Goal: Transaction & Acquisition: Obtain resource

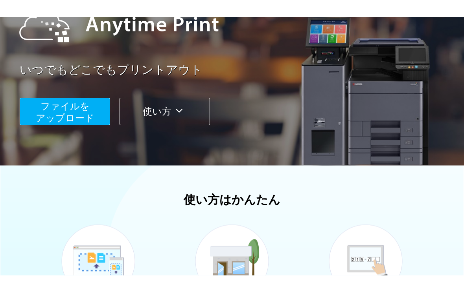
scroll to position [21, 0]
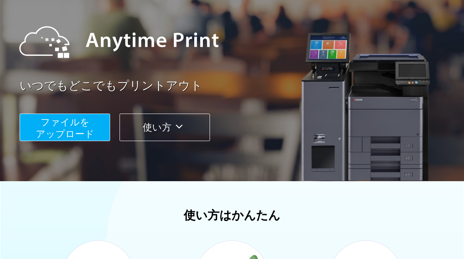
click at [35, 114] on button "ファイルを ​​アップロード" at bounding box center [65, 128] width 90 height 28
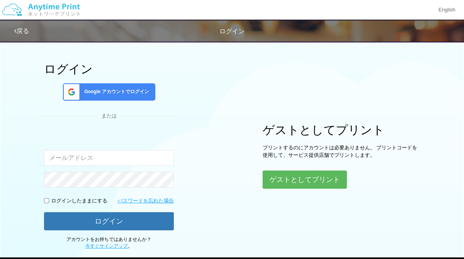
click at [333, 185] on button "ゲストとしてプリント" at bounding box center [304, 180] width 84 height 18
click at [334, 181] on button "ゲストとしてプリント" at bounding box center [304, 180] width 84 height 18
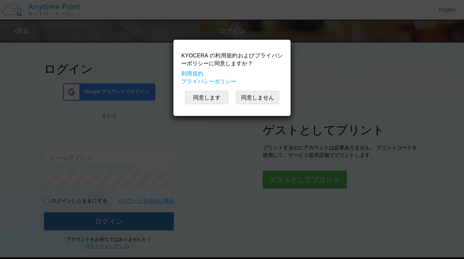
click at [212, 102] on button "同意します" at bounding box center [206, 97] width 43 height 13
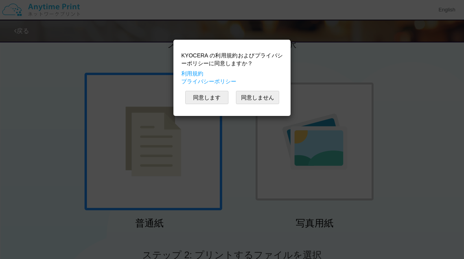
click at [213, 99] on button "同意します" at bounding box center [206, 97] width 43 height 13
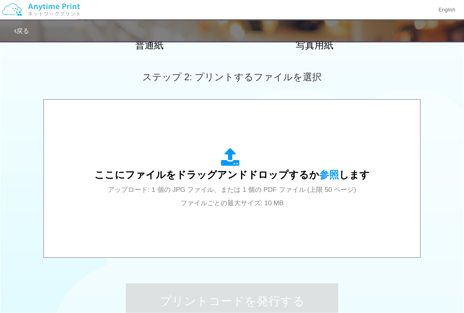
scroll to position [199, 0]
click at [342, 178] on span "ここにファイルをドラッグアンドドロップするか 参照 します" at bounding box center [231, 174] width 275 height 11
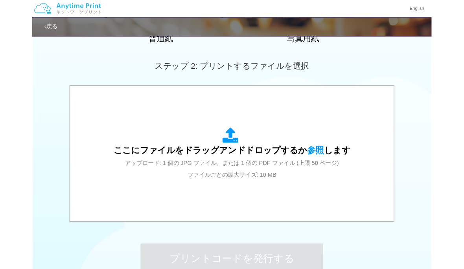
scroll to position [221, 0]
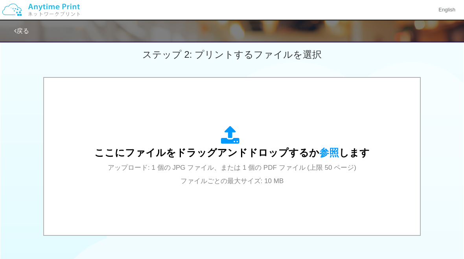
click at [334, 162] on div "ここにファイルをドラッグアンドドロップするか 参照 します アップロード: 1 個の JPG ファイル、または 1 個の PDF ファイル (上限 50 ペー…" at bounding box center [231, 156] width 275 height 61
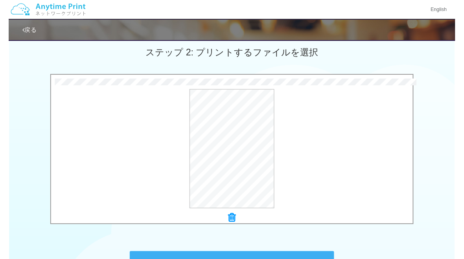
scroll to position [225, 0]
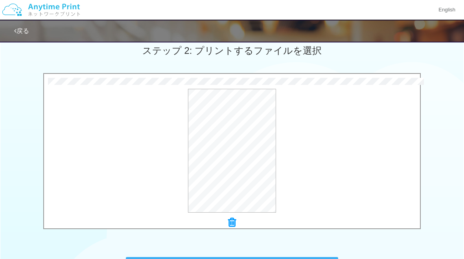
click at [0, 0] on button "プレビュー" at bounding box center [0, 0] width 0 height 0
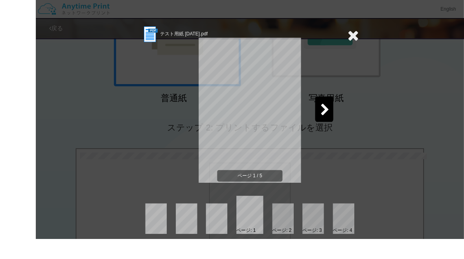
scroll to position [186, 0]
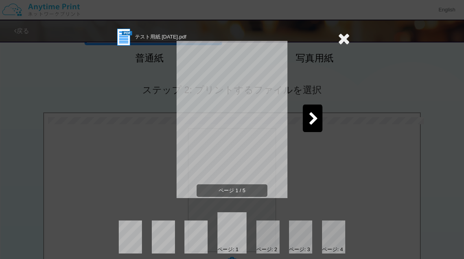
click at [316, 116] on icon at bounding box center [313, 119] width 10 height 14
click at [315, 121] on icon at bounding box center [313, 119] width 10 height 14
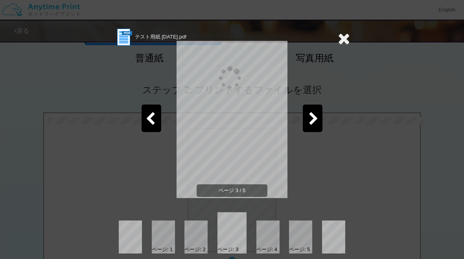
click at [308, 123] on icon at bounding box center [313, 119] width 10 height 14
click at [310, 121] on icon at bounding box center [313, 119] width 10 height 14
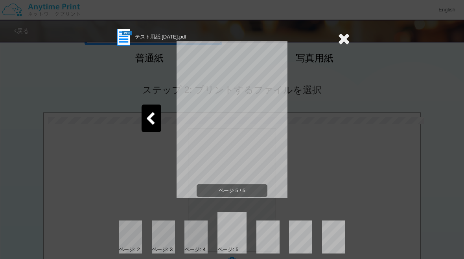
click at [338, 44] on icon at bounding box center [344, 39] width 12 height 16
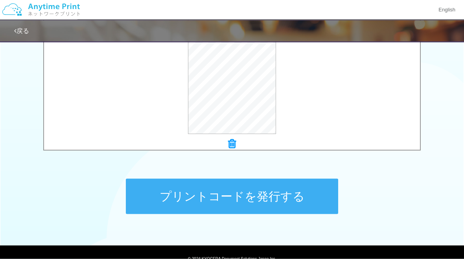
scroll to position [338, 0]
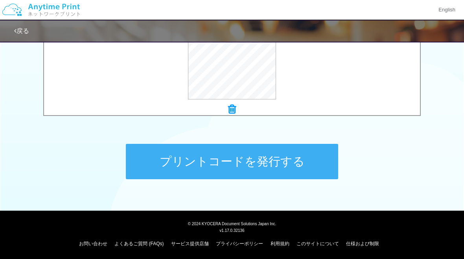
click at [280, 159] on button "プリントコードを発行する" at bounding box center [232, 161] width 212 height 35
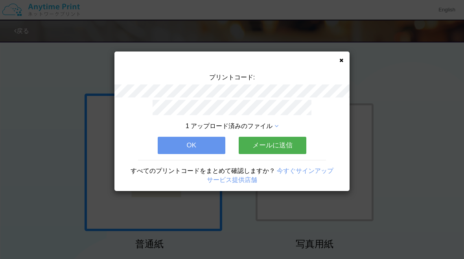
click at [174, 148] on button "OK" at bounding box center [192, 145] width 68 height 17
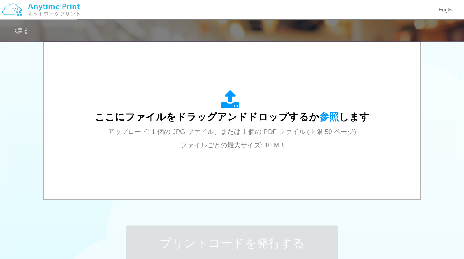
scroll to position [257, 0]
click at [367, 135] on div "ここにファイルをドラッグアンドドロップするか 参照 します アップロード: 1 個の JPG ファイル、または 1 個の PDF ファイル (上限 50 ペー…" at bounding box center [232, 120] width 360 height 141
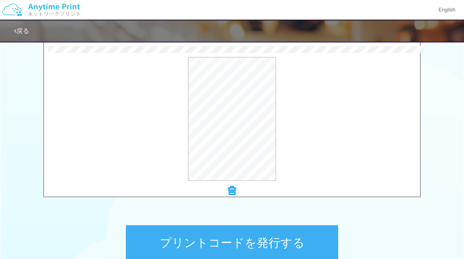
click at [235, 191] on icon at bounding box center [232, 190] width 8 height 10
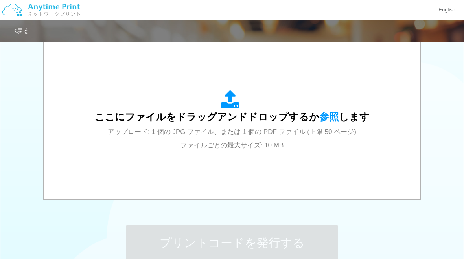
click at [299, 122] on div "ここにファイルをドラッグアンドドロップするか 参照 します アップロード: 1 個の JPG ファイル、または 1 個の PDF ファイル (上限 50 ペー…" at bounding box center [231, 120] width 275 height 61
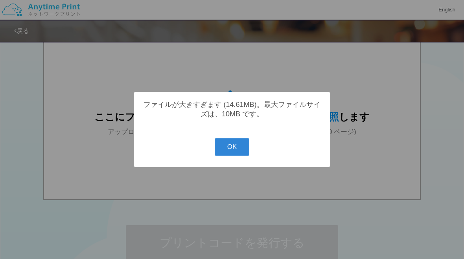
click at [232, 154] on button "OK" at bounding box center [232, 146] width 35 height 17
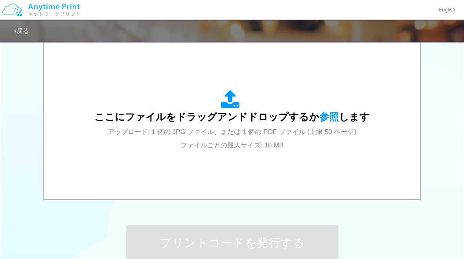
click at [381, 163] on div "ここにファイルをドラッグアンドドロップするか 参照 します アップロード: 1 個の JPG ファイル、または 1 個の PDF ファイル (上限 50 ペー…" at bounding box center [232, 120] width 360 height 141
